Goal: Transaction & Acquisition: Download file/media

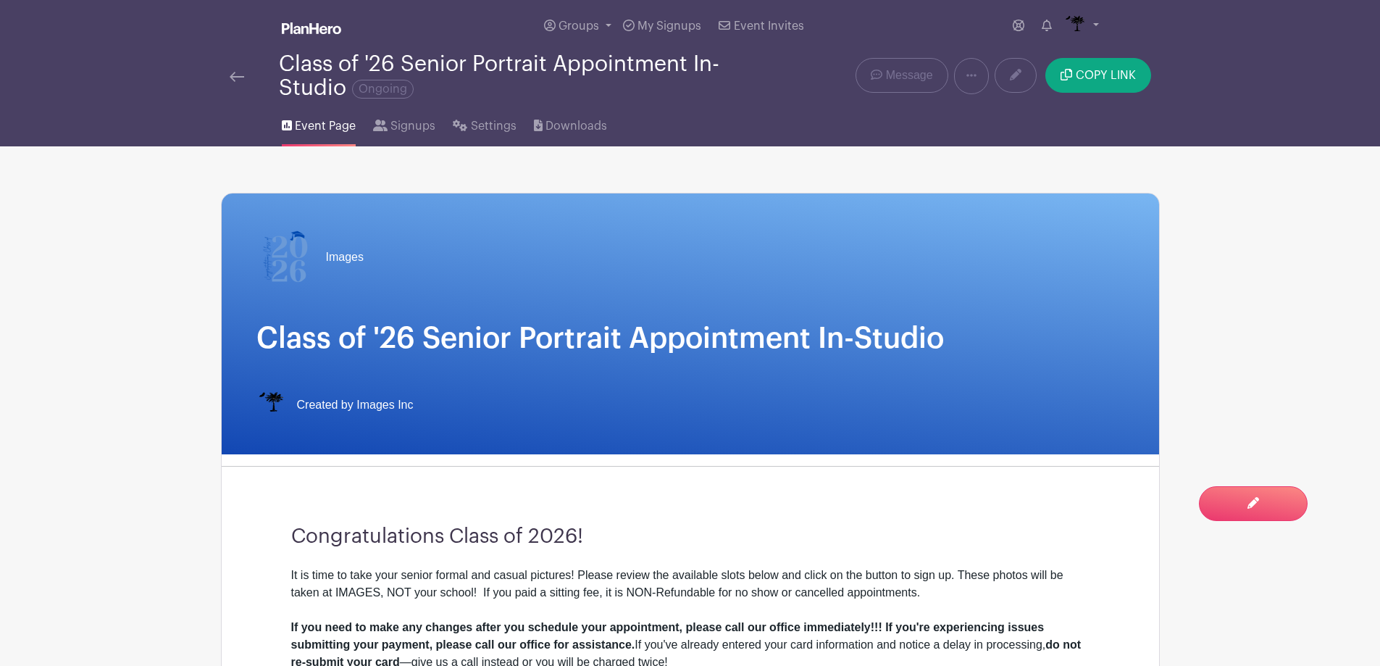
click at [230, 73] on img at bounding box center [237, 77] width 14 height 10
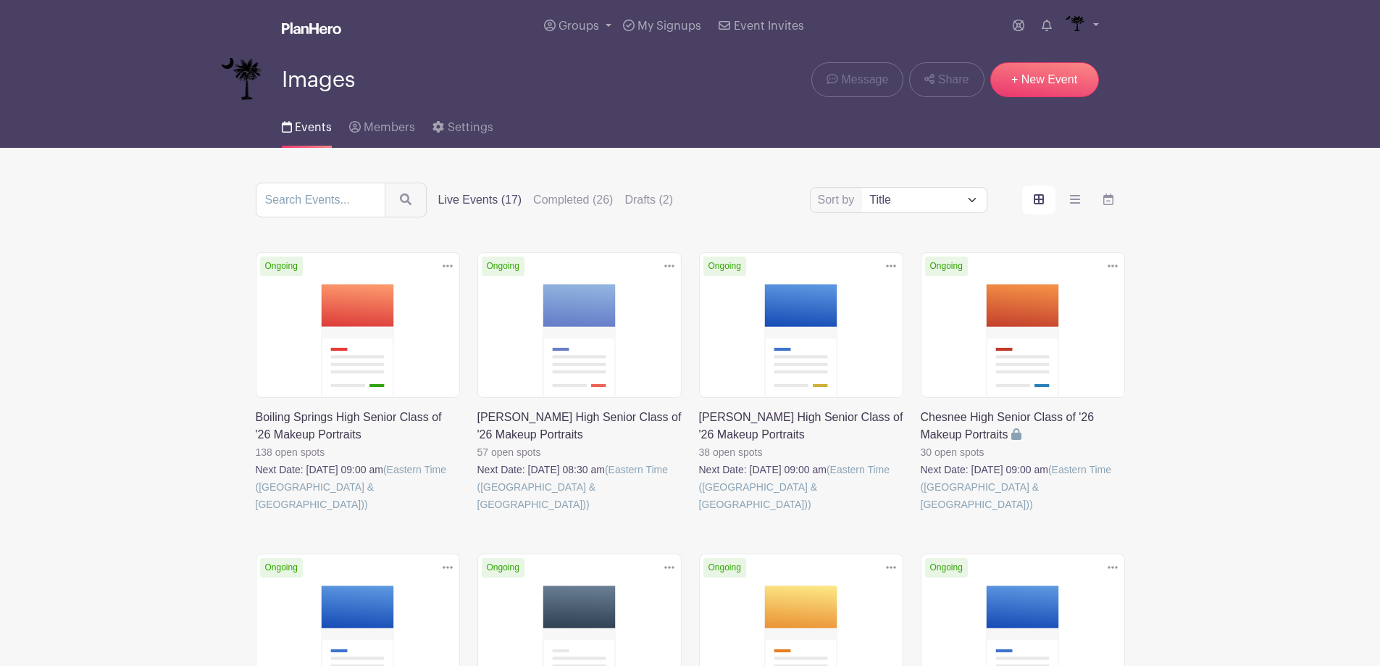
click at [256, 513] on link at bounding box center [256, 513] width 0 height 0
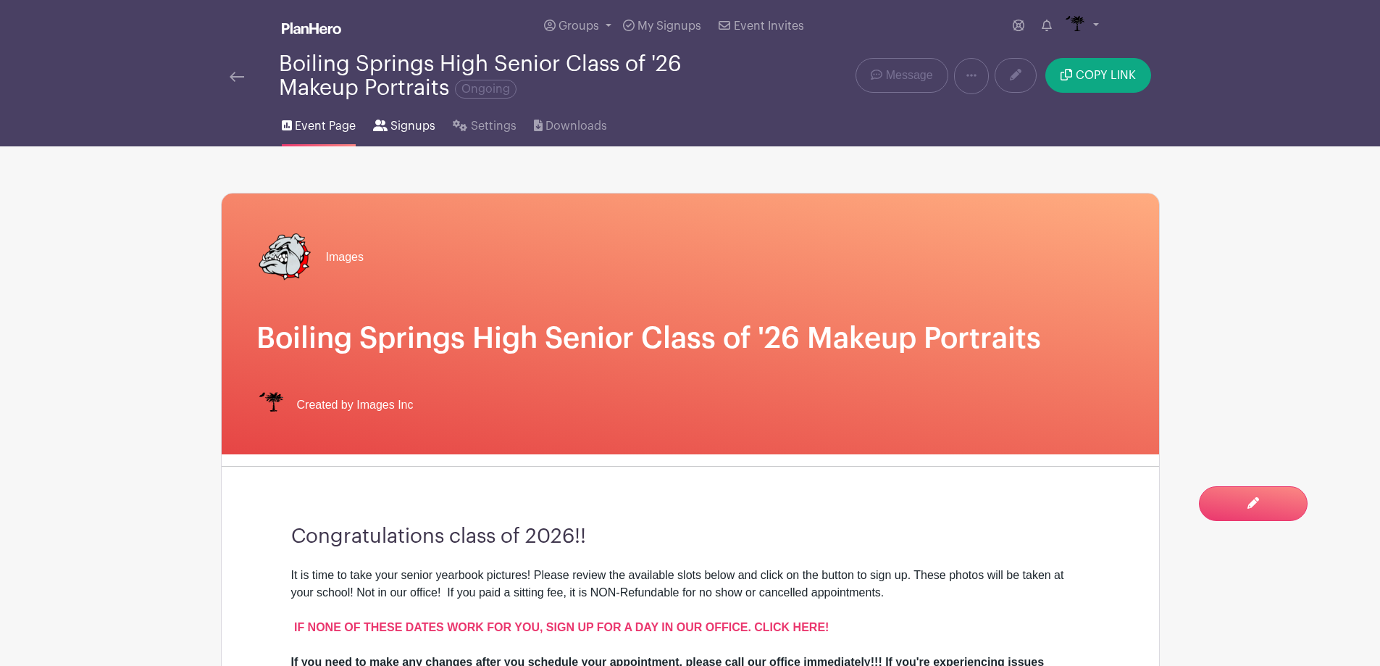
click at [394, 135] on link "Signups" at bounding box center [404, 123] width 62 height 46
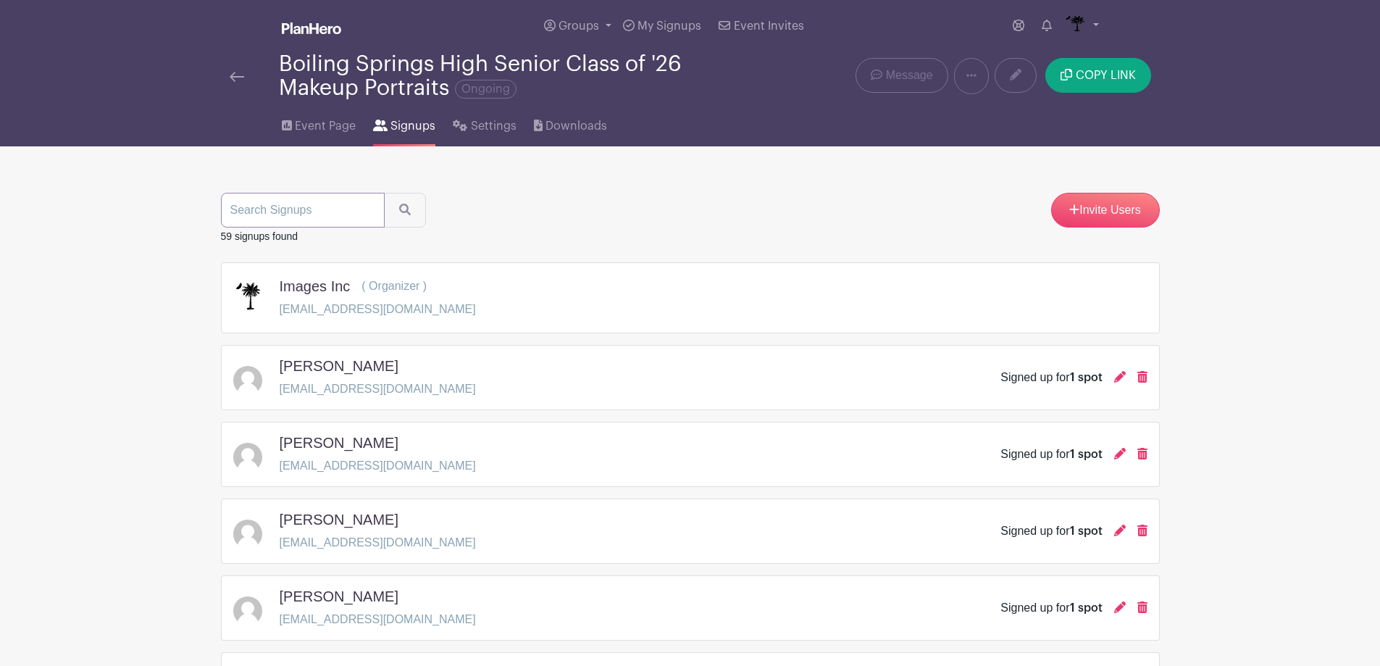
click at [289, 222] on input "search" at bounding box center [303, 210] width 164 height 35
type input "[PERSON_NAME]"
click at [384, 193] on button "submit" at bounding box center [405, 210] width 42 height 35
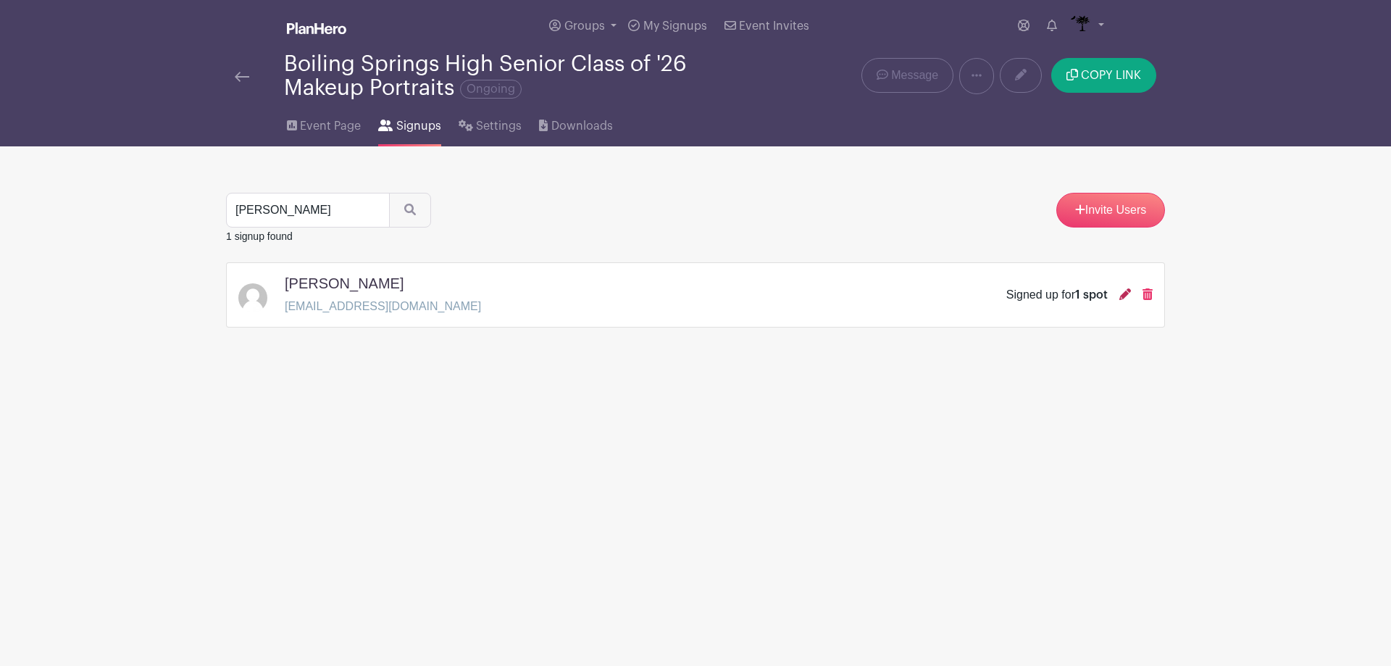
click at [1129, 293] on icon at bounding box center [1125, 294] width 12 height 12
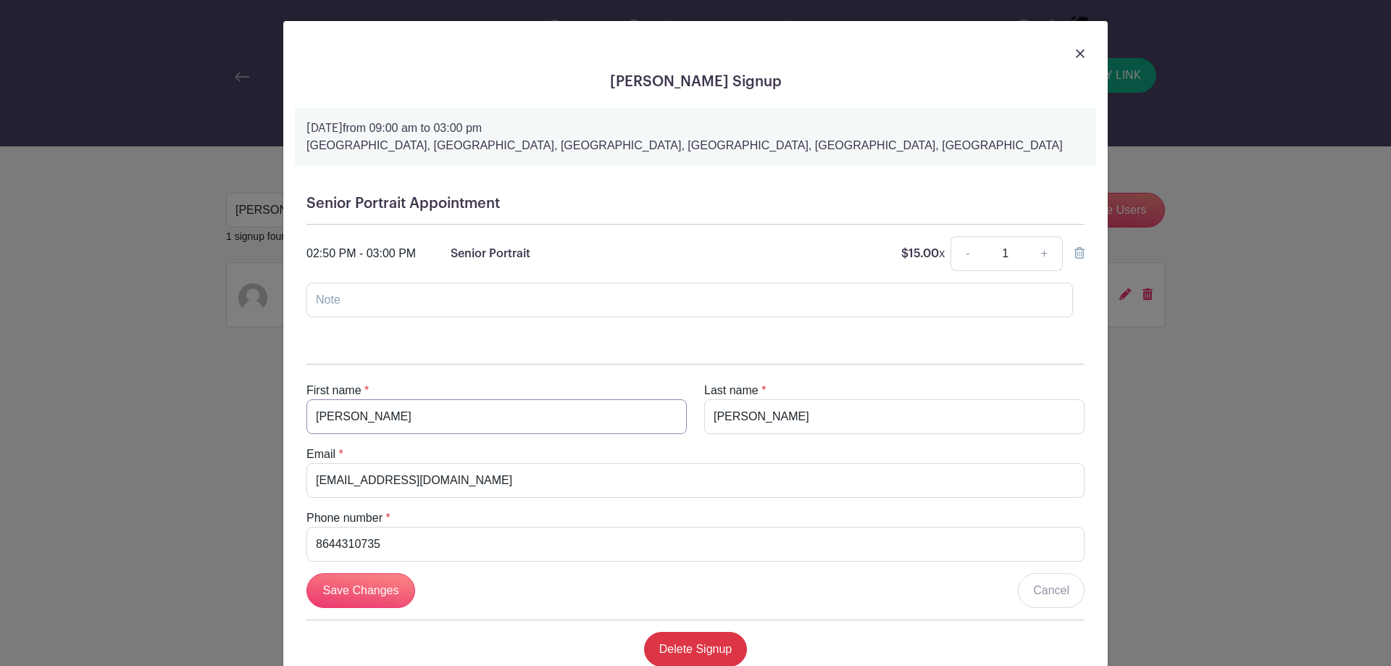
drag, startPoint x: 377, startPoint y: 409, endPoint x: 235, endPoint y: 424, distance: 142.1
click at [235, 424] on div "[PERSON_NAME] Signup [DATE] 09:00 am to 03:00 pm [GEOGRAPHIC_DATA], [GEOGRAPHIC…" at bounding box center [695, 333] width 1391 height 666
type input "[DEMOGRAPHIC_DATA]"
click at [366, 595] on input "Save Changes" at bounding box center [360, 590] width 109 height 35
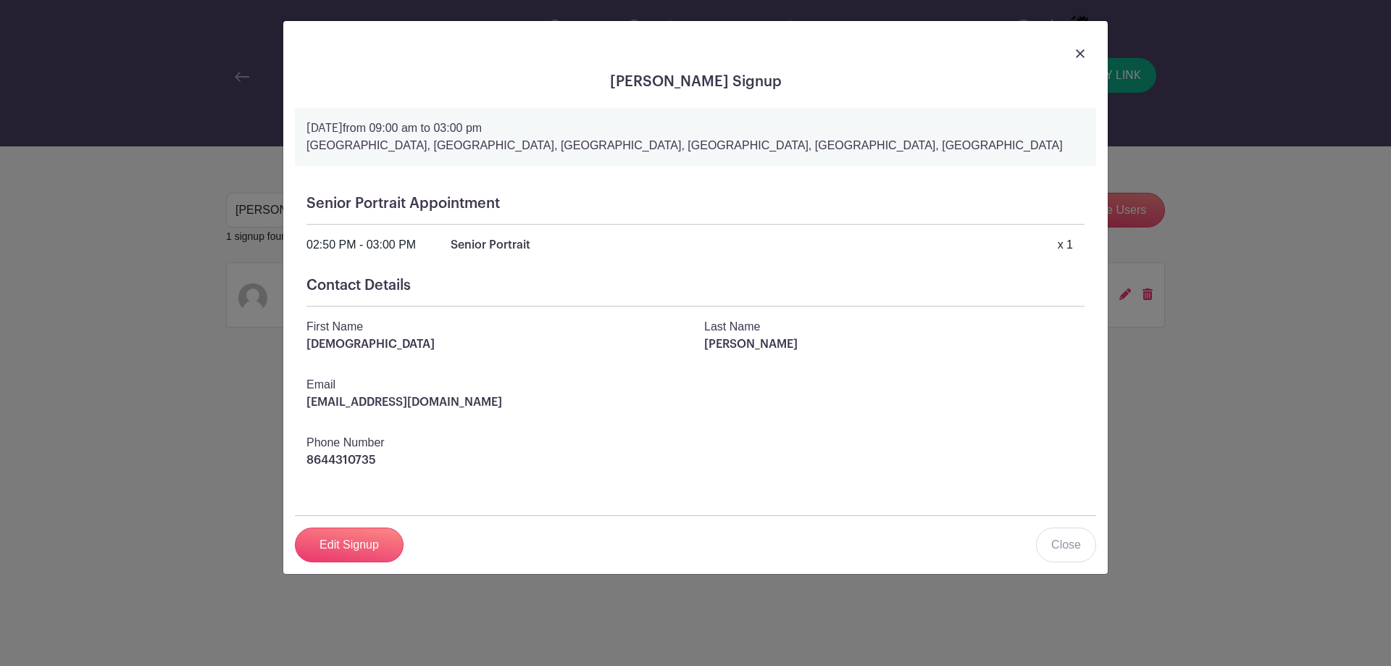
click at [1081, 58] on link at bounding box center [1080, 52] width 9 height 17
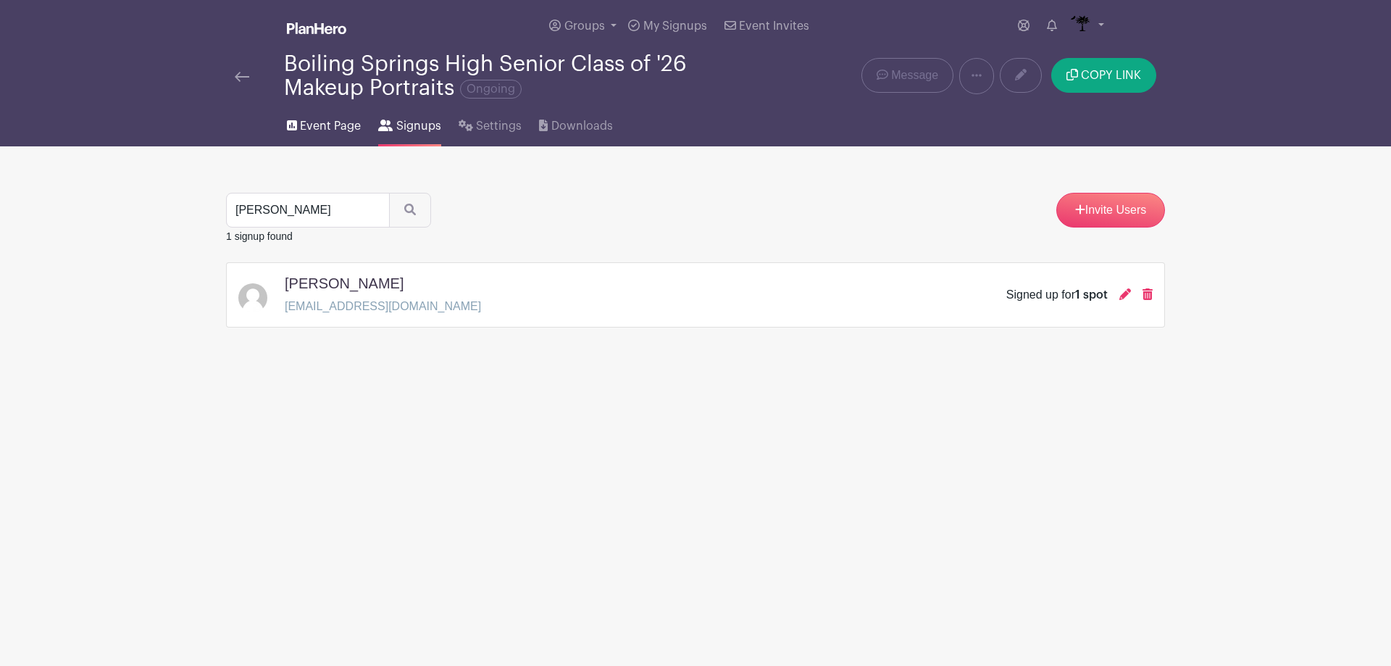
click at [327, 128] on span "Event Page" at bounding box center [330, 125] width 61 height 17
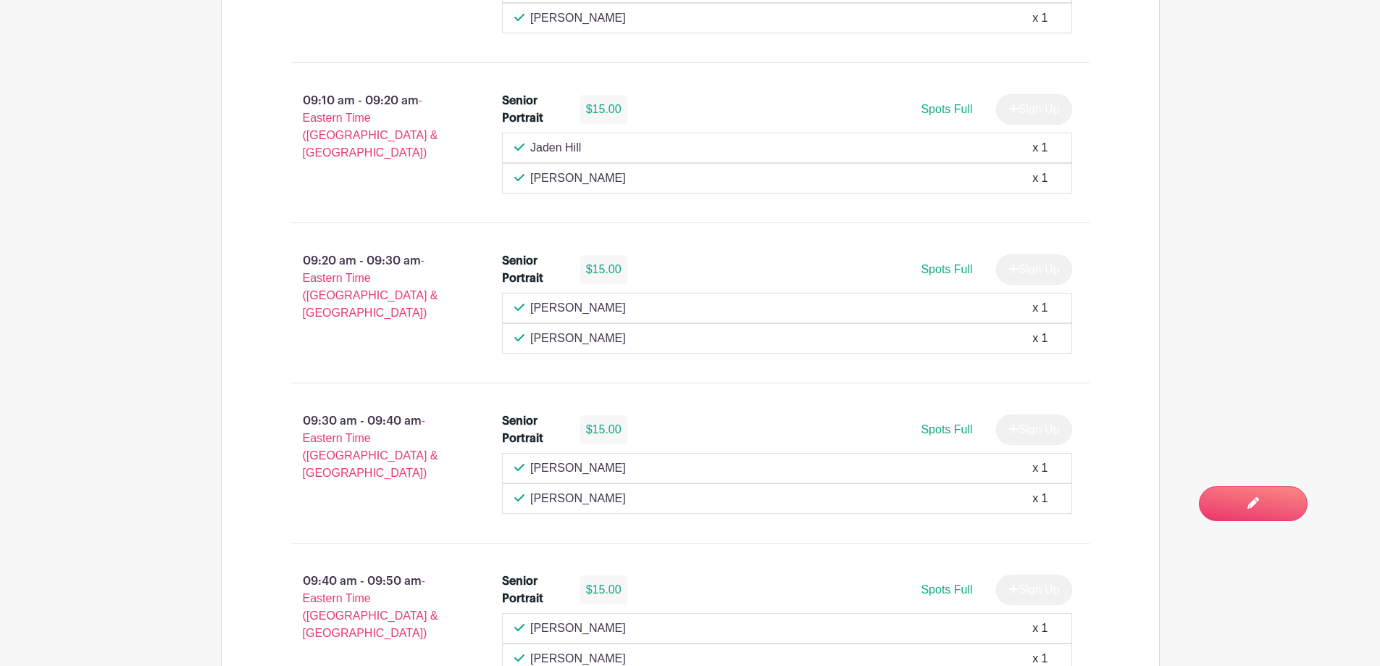
scroll to position [784, 0]
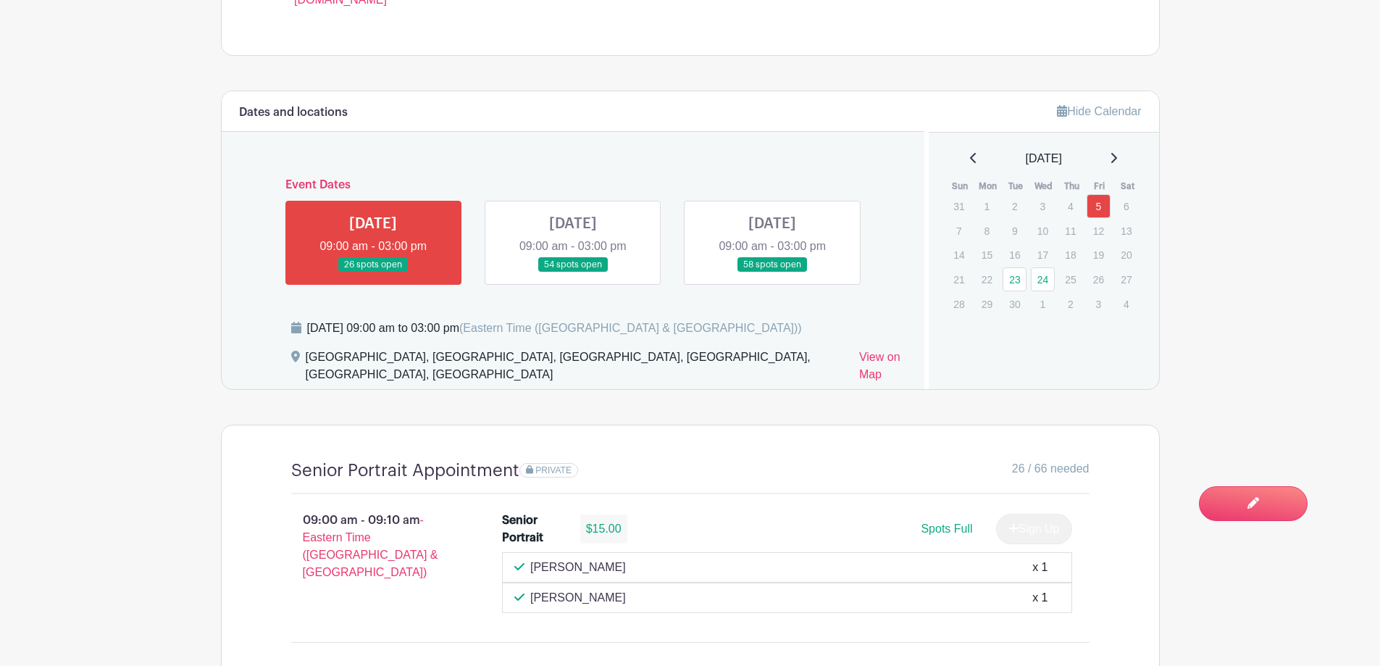
click at [573, 272] on link at bounding box center [573, 272] width 0 height 0
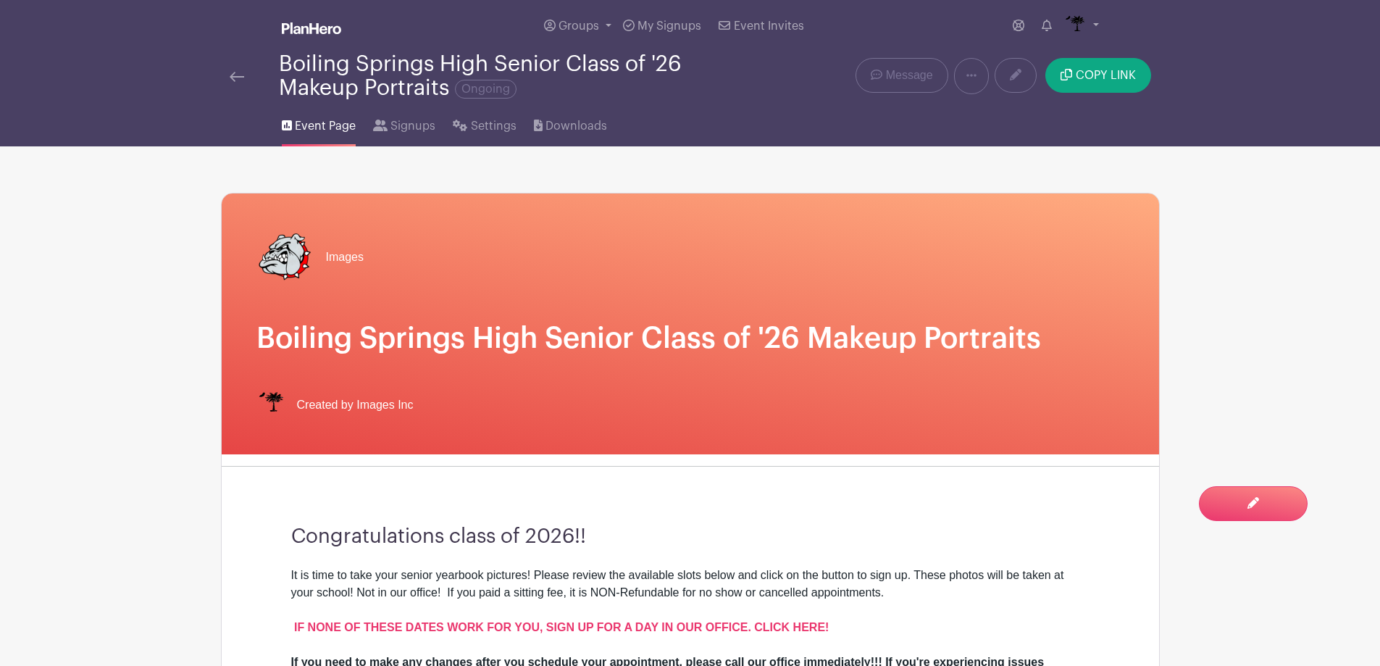
click at [241, 73] on img at bounding box center [237, 77] width 14 height 10
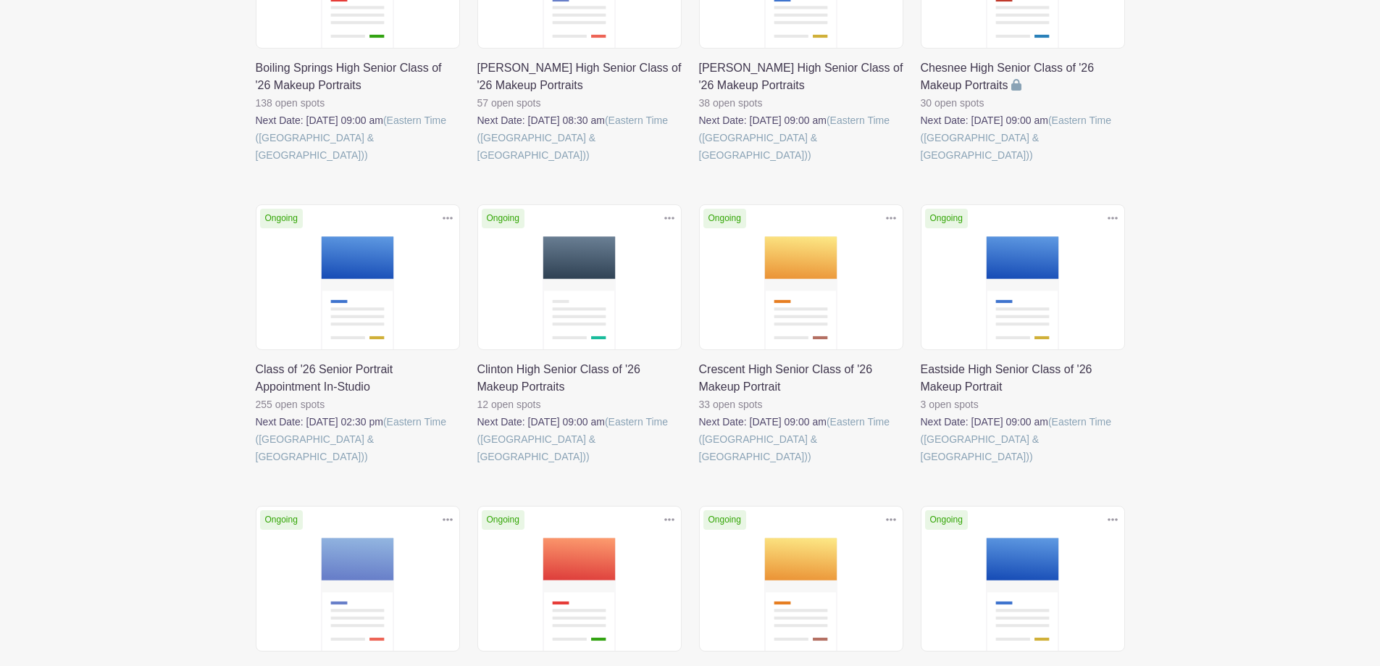
scroll to position [362, 0]
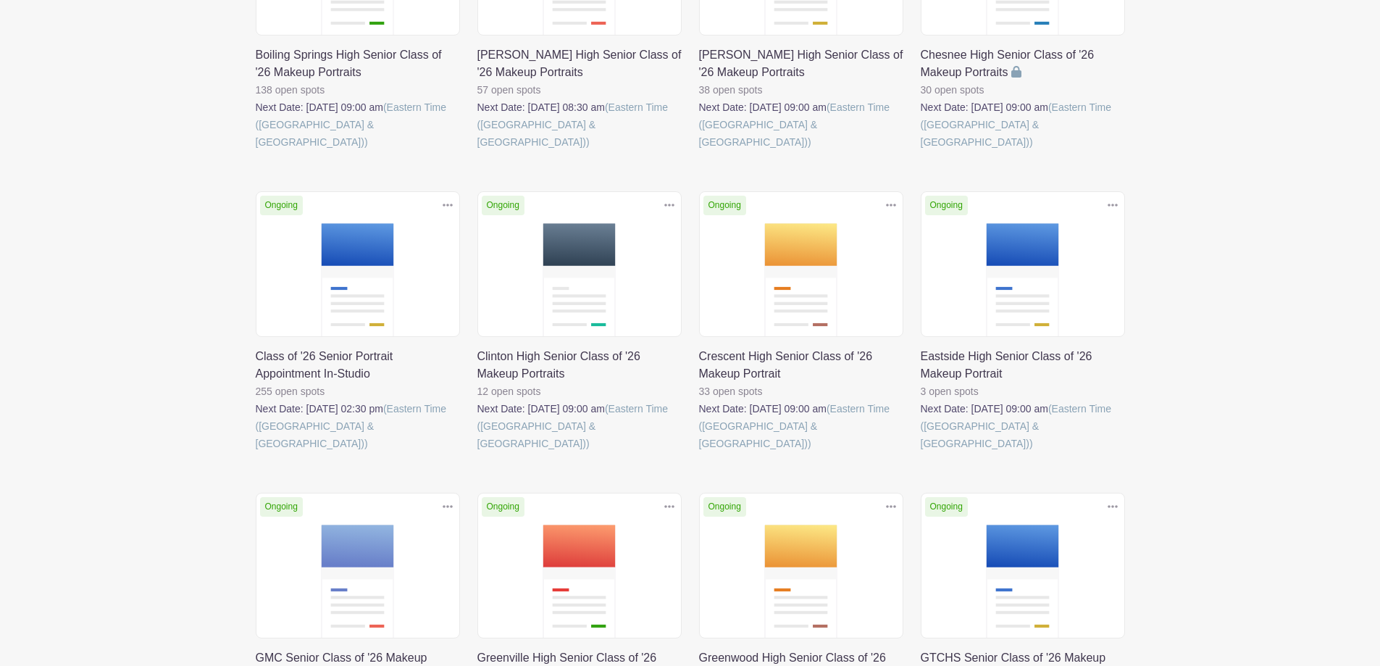
click at [256, 452] on link at bounding box center [256, 452] width 0 height 0
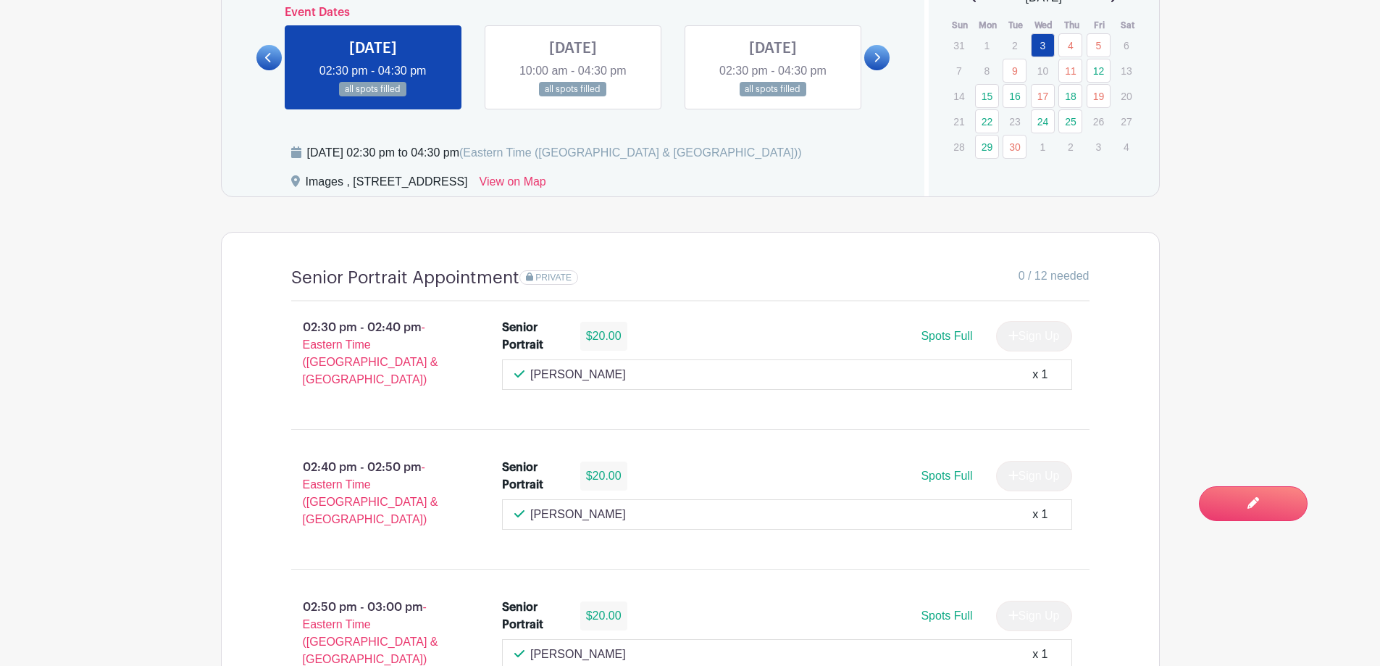
scroll to position [652, 0]
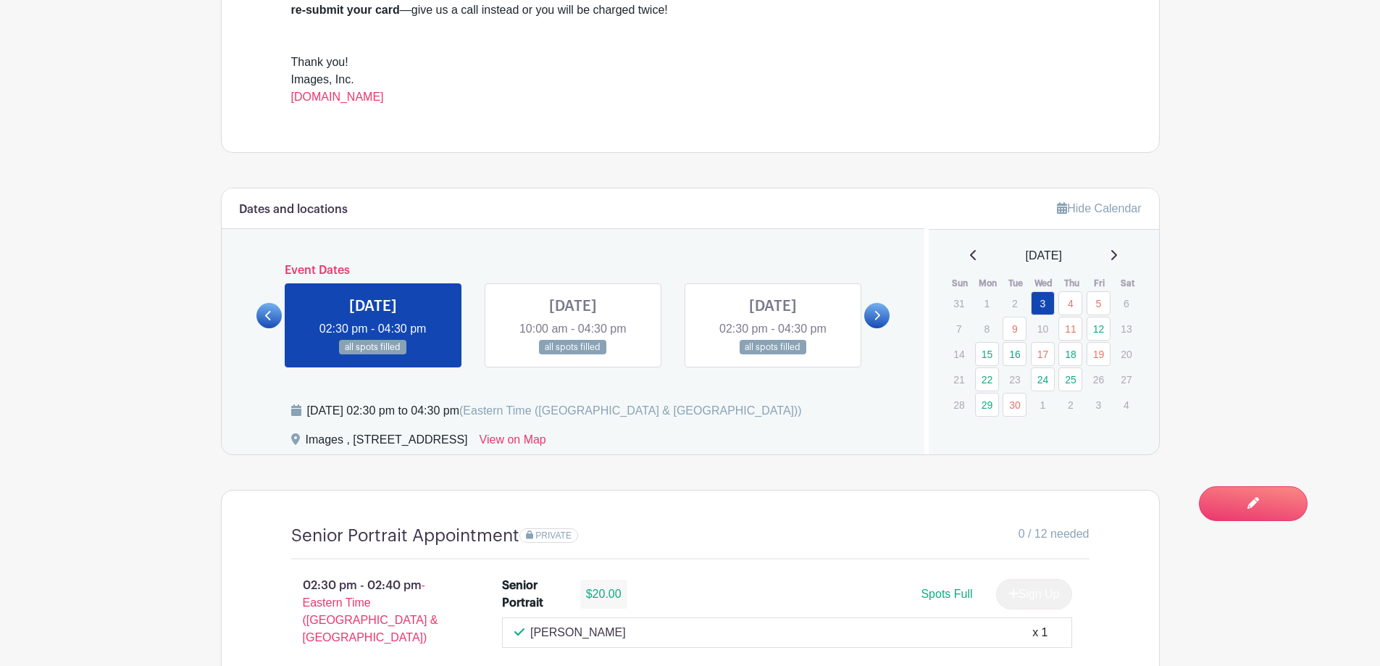
click at [573, 355] on link at bounding box center [573, 355] width 0 height 0
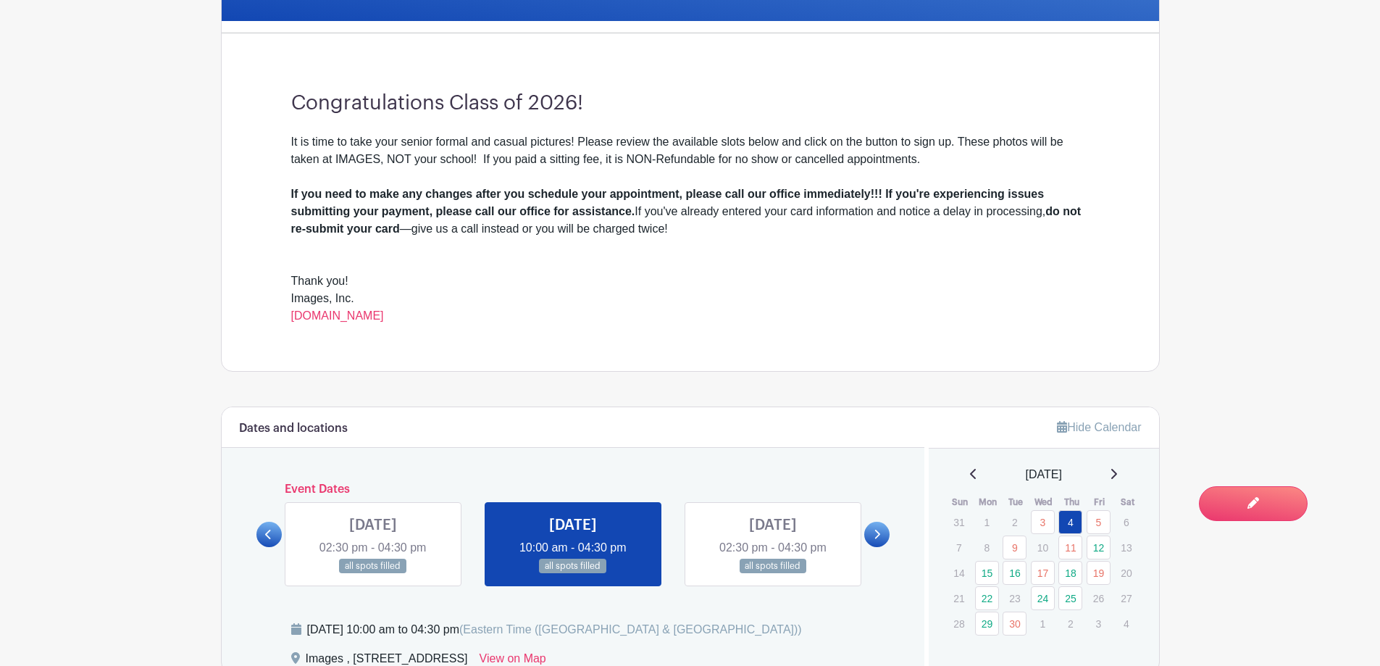
scroll to position [724, 0]
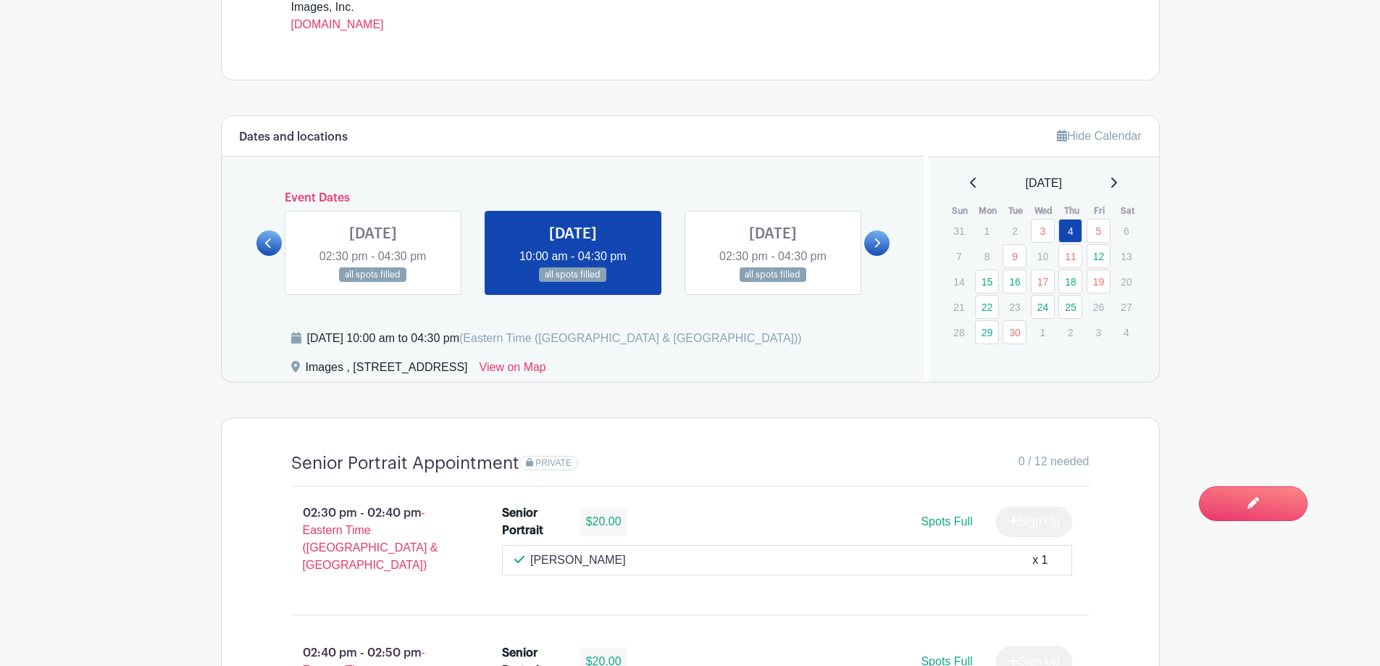
click at [773, 282] on link at bounding box center [773, 282] width 0 height 0
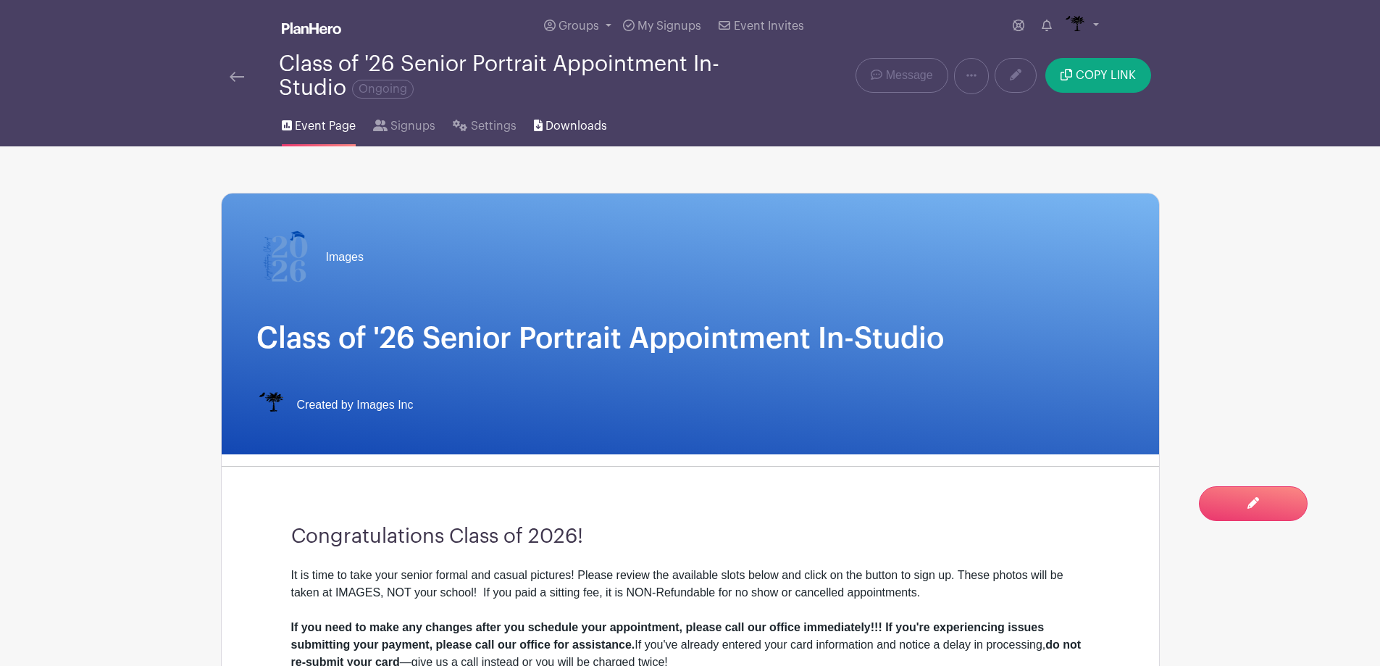
click at [558, 126] on span "Downloads" at bounding box center [576, 125] width 62 height 17
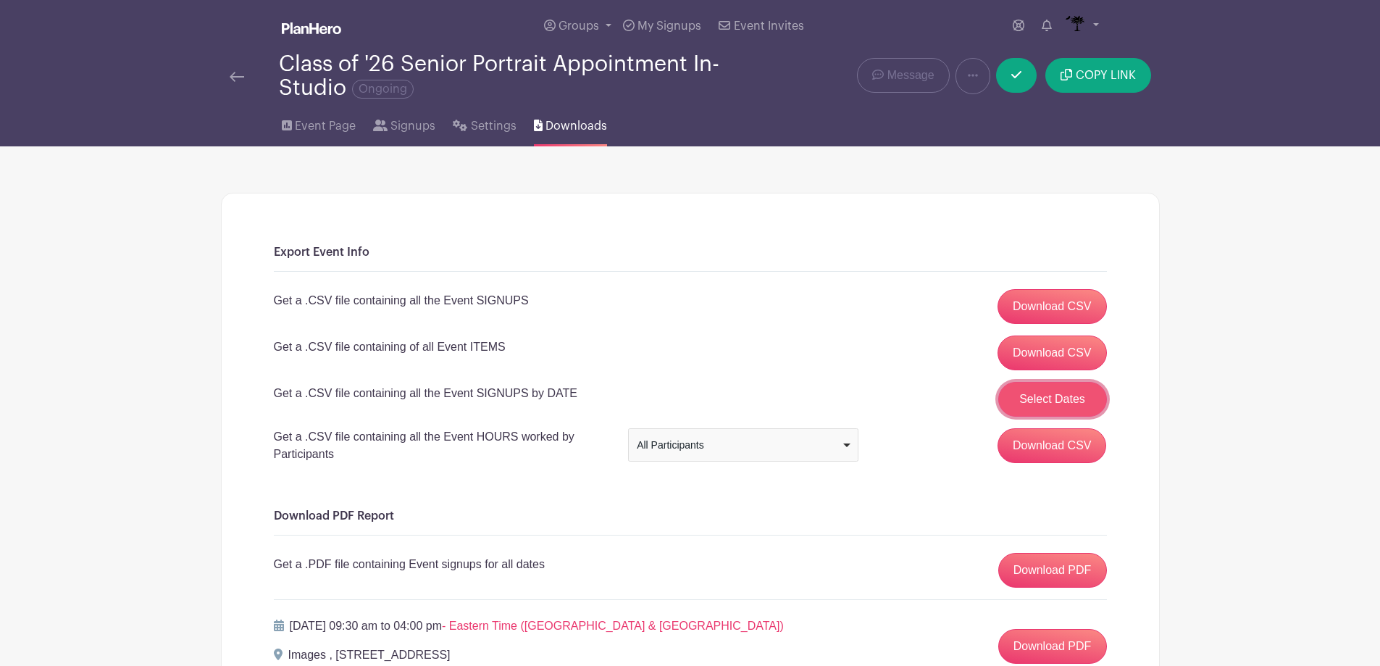
click at [1041, 400] on button "Select Dates" at bounding box center [1052, 399] width 109 height 35
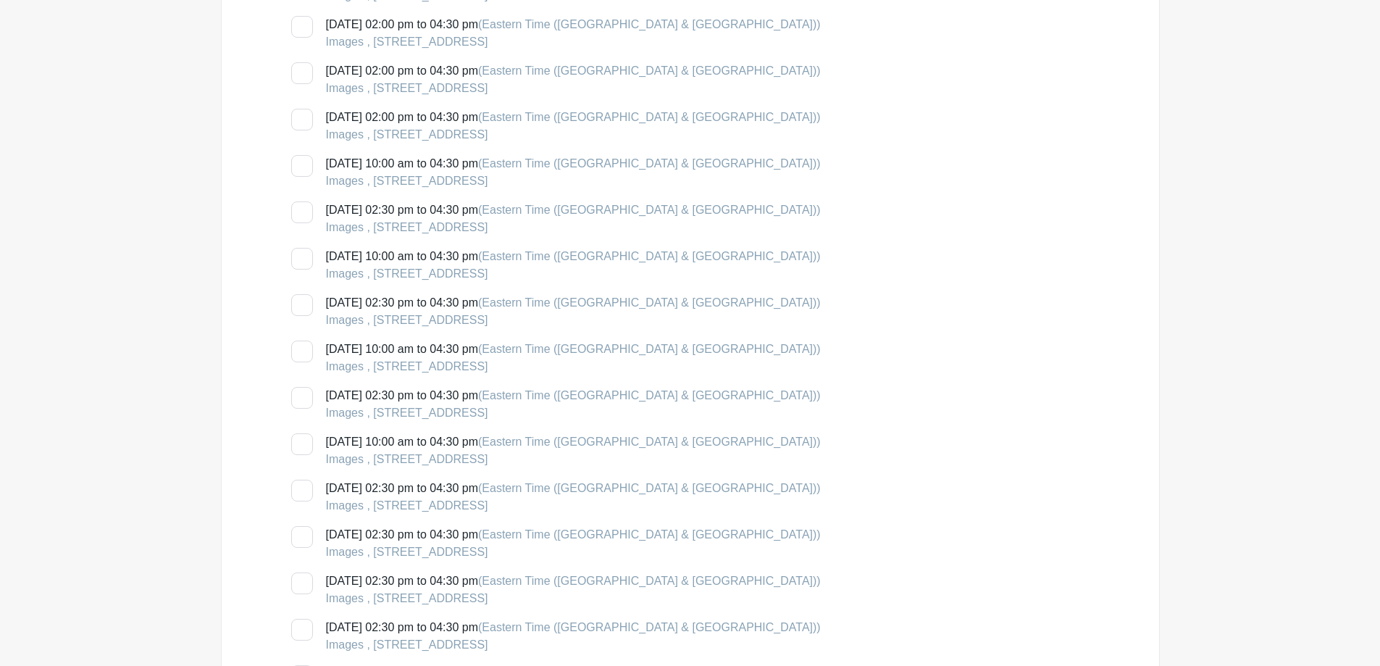
scroll to position [1956, 0]
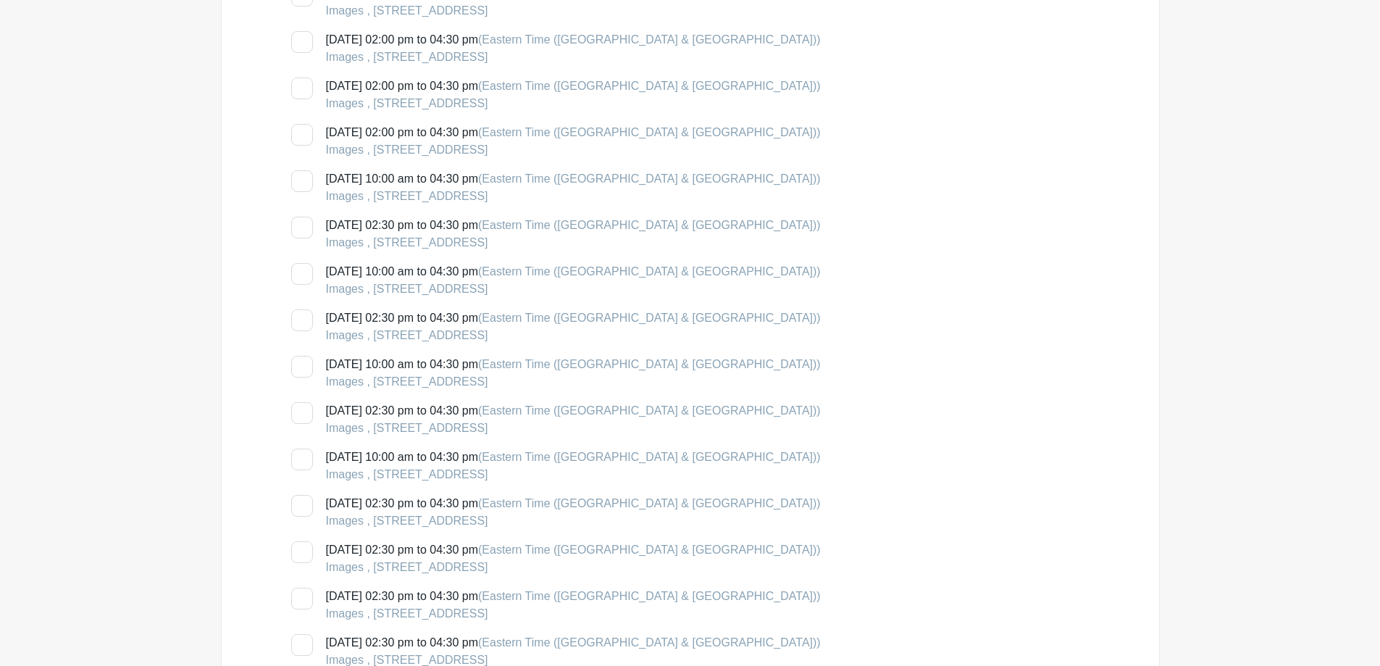
click at [302, 325] on div at bounding box center [302, 320] width 22 height 22
click at [301, 319] on input "[DATE] 02:30 pm to 04:30 pm (Eastern Time ([GEOGRAPHIC_DATA] & [GEOGRAPHIC_DATA…" at bounding box center [295, 313] width 9 height 9
checkbox input "true"
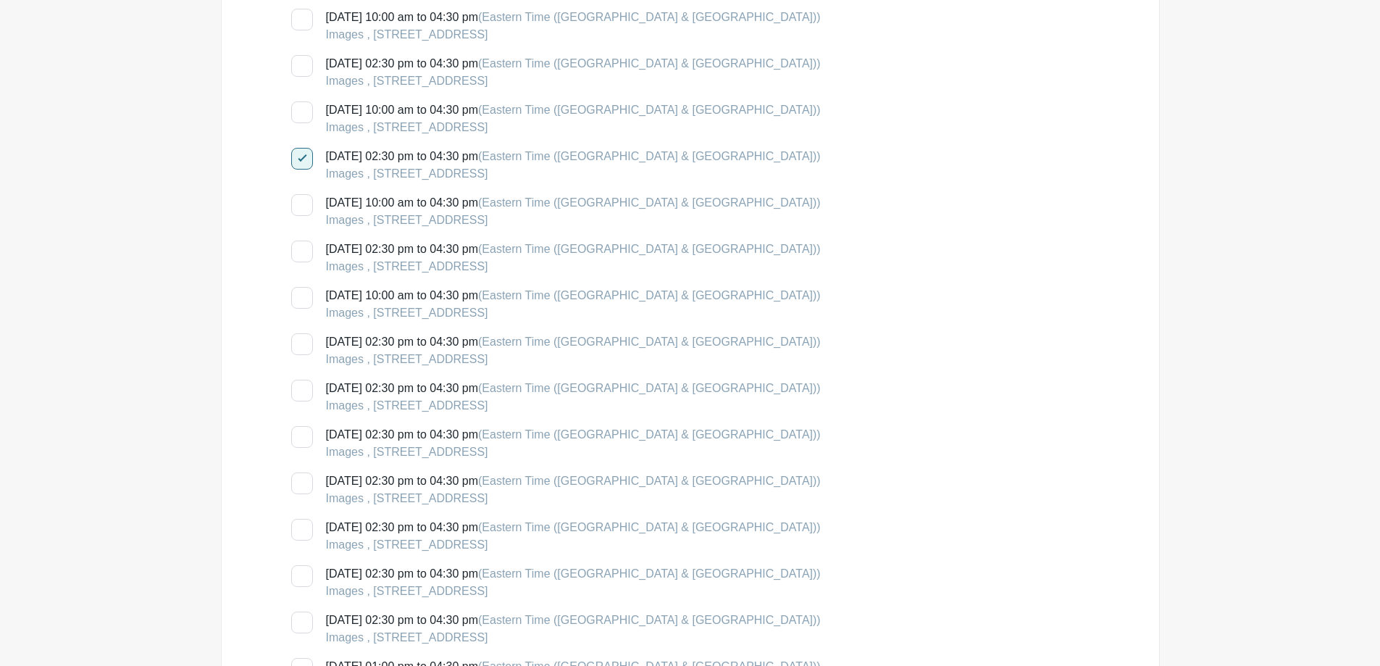
scroll to position [2463, 0]
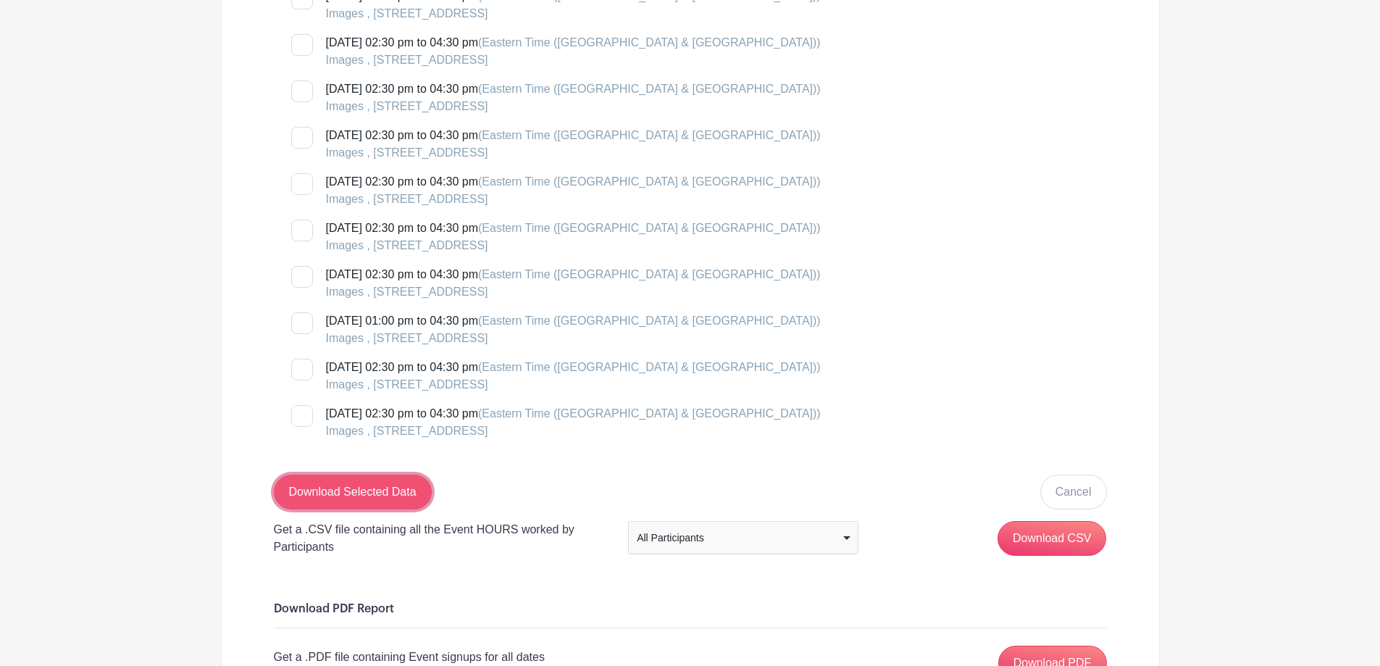
click at [311, 504] on input "Download Selected Data" at bounding box center [353, 491] width 158 height 35
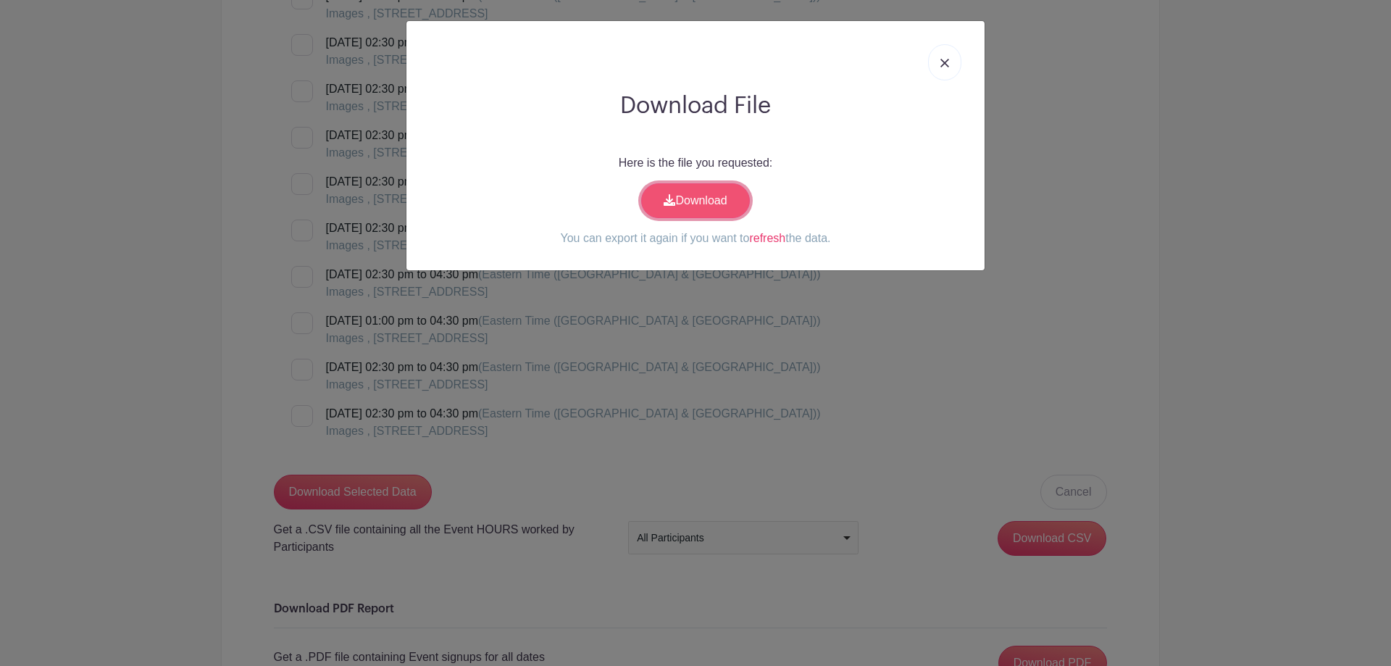
click at [709, 208] on link "Download" at bounding box center [695, 200] width 109 height 35
click at [940, 62] on img at bounding box center [944, 63] width 9 height 9
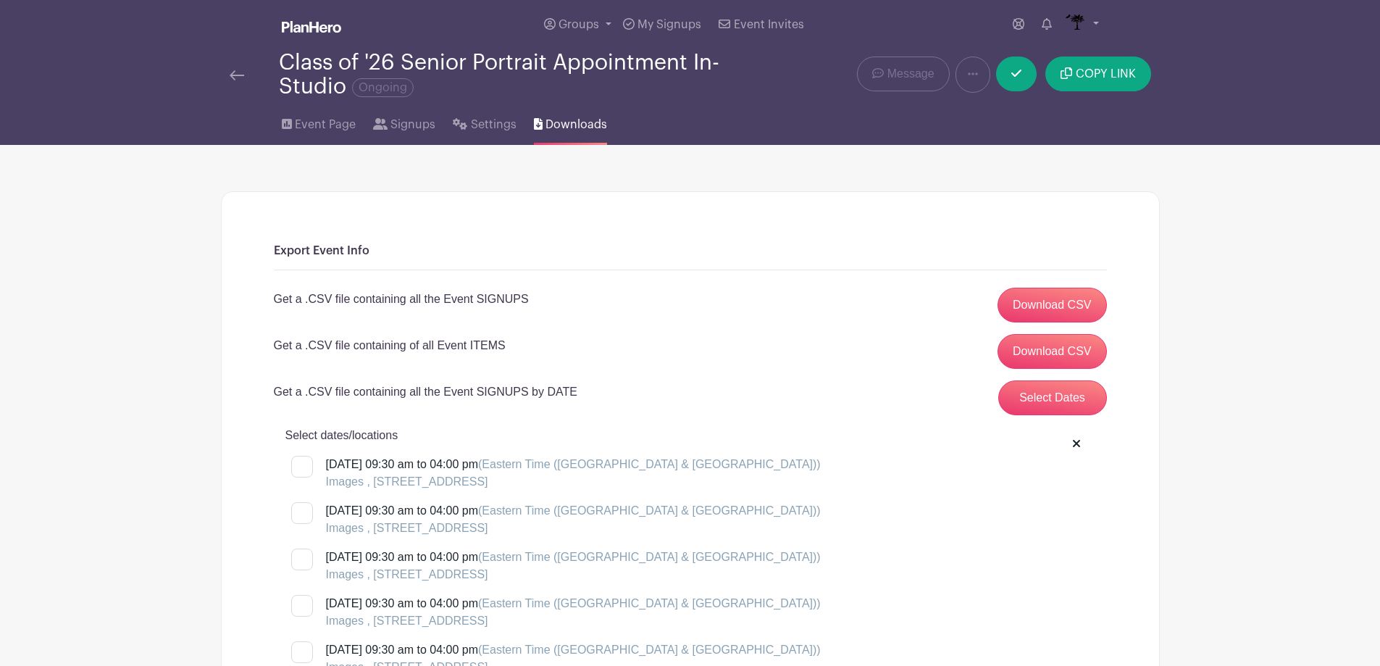
scroll to position [0, 0]
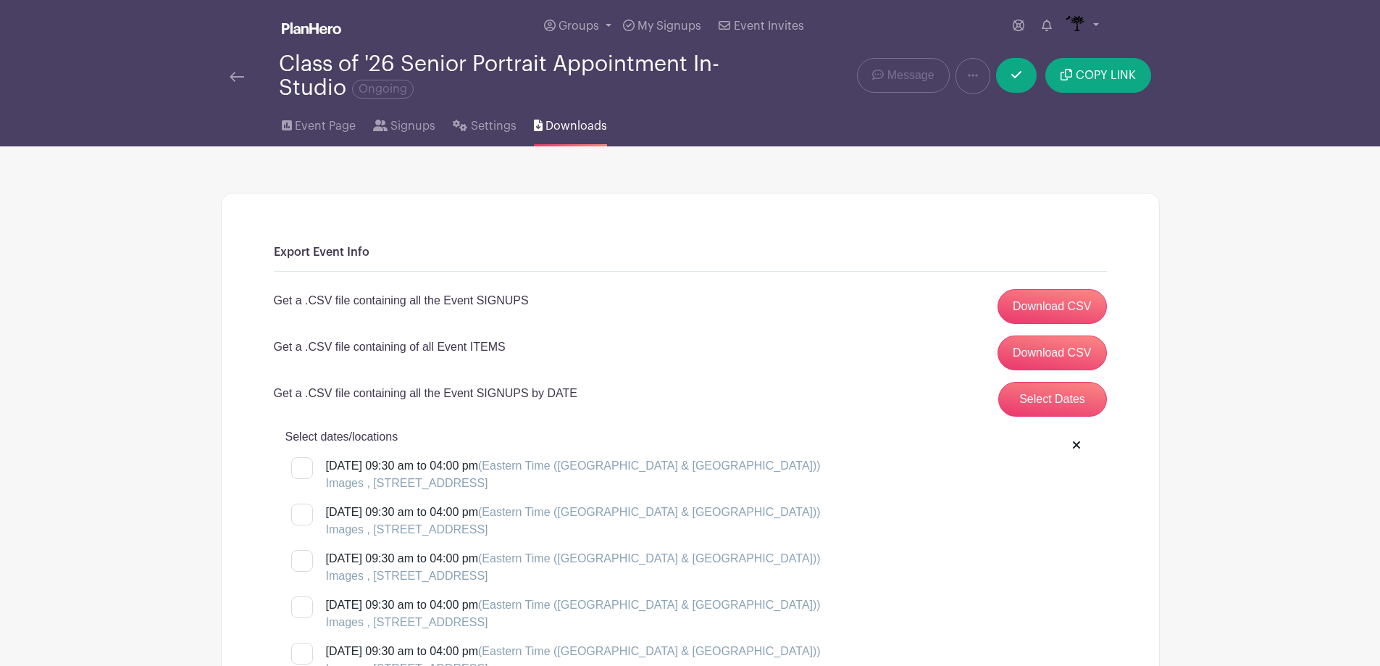
click at [245, 68] on div at bounding box center [254, 75] width 49 height 17
click at [227, 79] on div "Class of '26 Senior Portrait Appointment In-Studio Ongoing" at bounding box center [495, 76] width 548 height 48
click at [230, 78] on img at bounding box center [237, 77] width 14 height 10
